Goal: Book appointment/travel/reservation

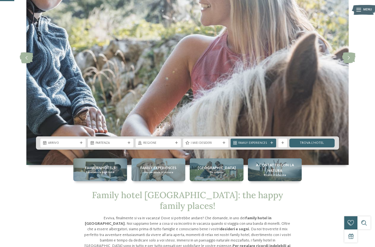
click at [180, 147] on div "Regione" at bounding box center [158, 143] width 45 height 9
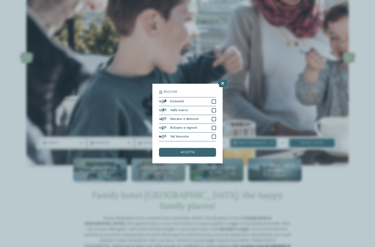
click at [214, 99] on div at bounding box center [214, 101] width 4 height 4
click at [204, 148] on div "accetta" at bounding box center [187, 152] width 57 height 9
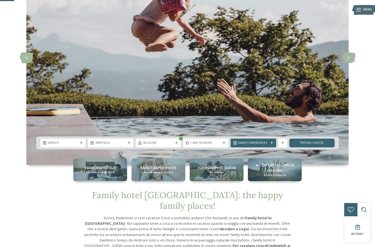
click at [270, 144] on icon at bounding box center [271, 143] width 3 height 3
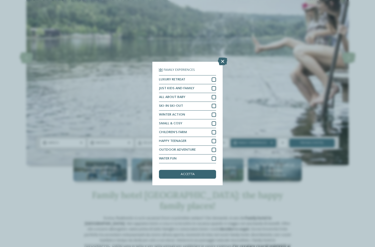
click at [223, 58] on icon at bounding box center [222, 62] width 9 height 8
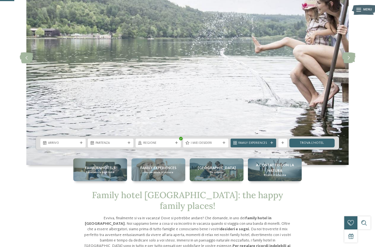
click at [224, 144] on icon at bounding box center [224, 143] width 3 height 3
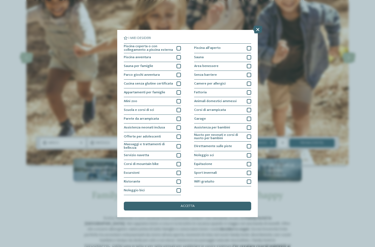
click at [177, 64] on div at bounding box center [178, 66] width 4 height 4
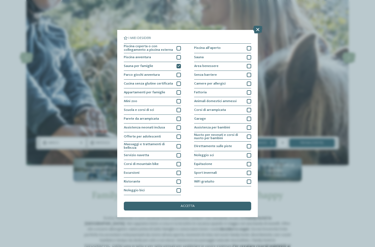
click at [250, 55] on div at bounding box center [249, 57] width 4 height 4
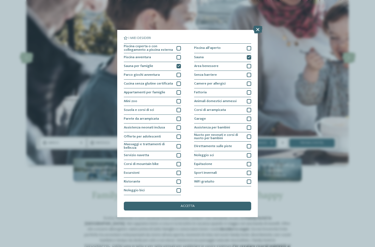
click at [236, 202] on div "accetta" at bounding box center [187, 206] width 127 height 9
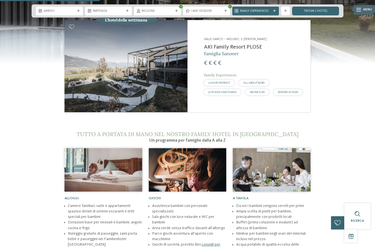
scroll to position [519, 0]
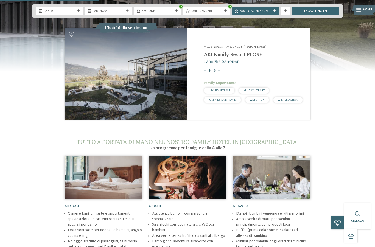
click at [316, 11] on link "trova l’hotel" at bounding box center [315, 11] width 47 height 9
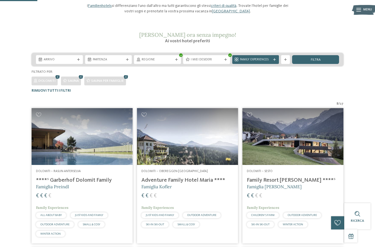
scroll to position [62, 0]
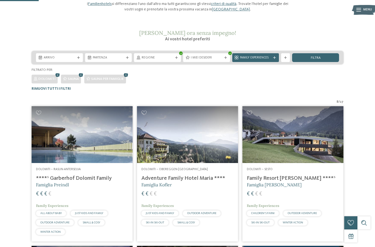
click at [179, 57] on div at bounding box center [176, 58] width 4 height 3
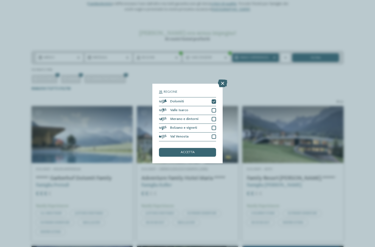
click at [215, 108] on div at bounding box center [214, 110] width 4 height 4
click at [212, 100] on icon at bounding box center [213, 101] width 3 height 3
click at [209, 148] on div "accetta" at bounding box center [187, 152] width 57 height 9
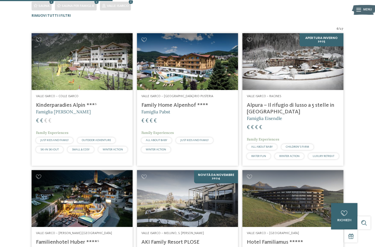
scroll to position [140, 0]
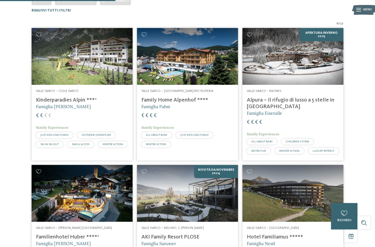
click at [320, 94] on div "Valle Isarco – Racines Alpura – Il rifugio di lusso a 5 stelle in Alto Adige Fa…" at bounding box center [292, 123] width 101 height 76
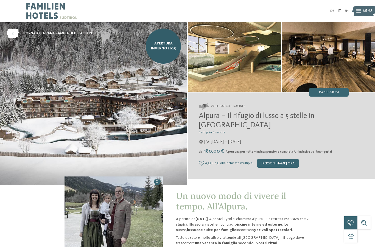
click at [289, 164] on div "[PERSON_NAME] ora" at bounding box center [278, 163] width 42 height 9
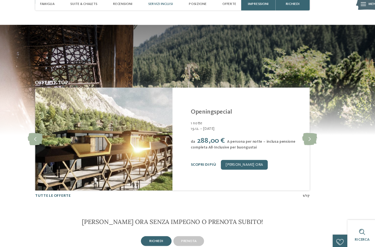
scroll to position [770, 0]
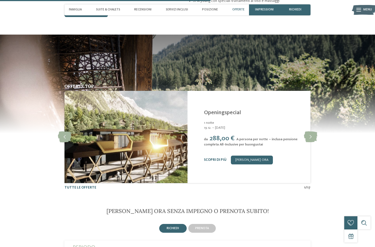
click at [218, 162] on link "Scopri di più" at bounding box center [215, 160] width 22 height 4
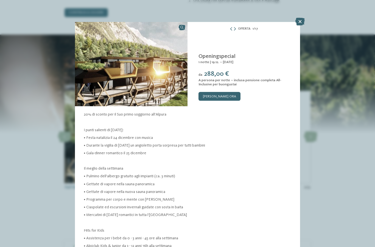
scroll to position [786, 0]
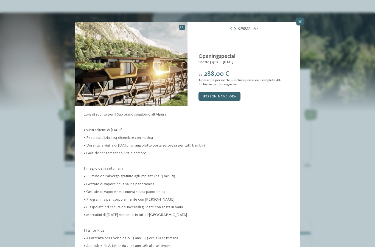
click at [299, 23] on icon at bounding box center [299, 22] width 9 height 8
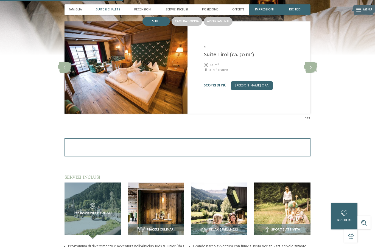
scroll to position [452, 0]
